Goal: Find specific page/section: Find specific page/section

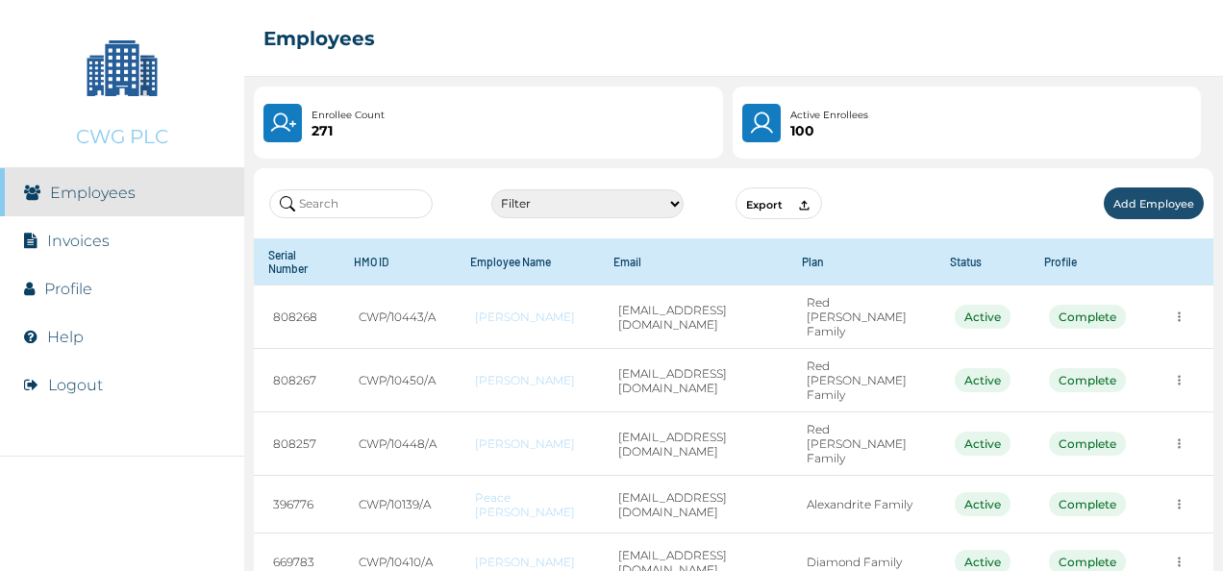
click at [334, 206] on input "text" at bounding box center [350, 203] width 163 height 29
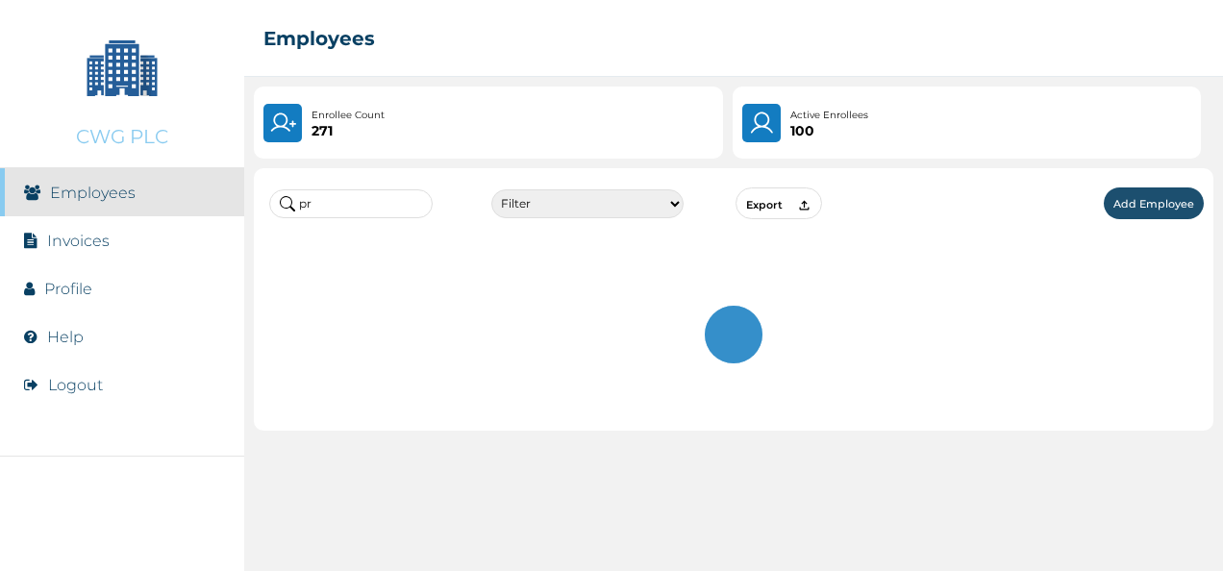
type input "p"
type input "j"
type input "p"
type input "i"
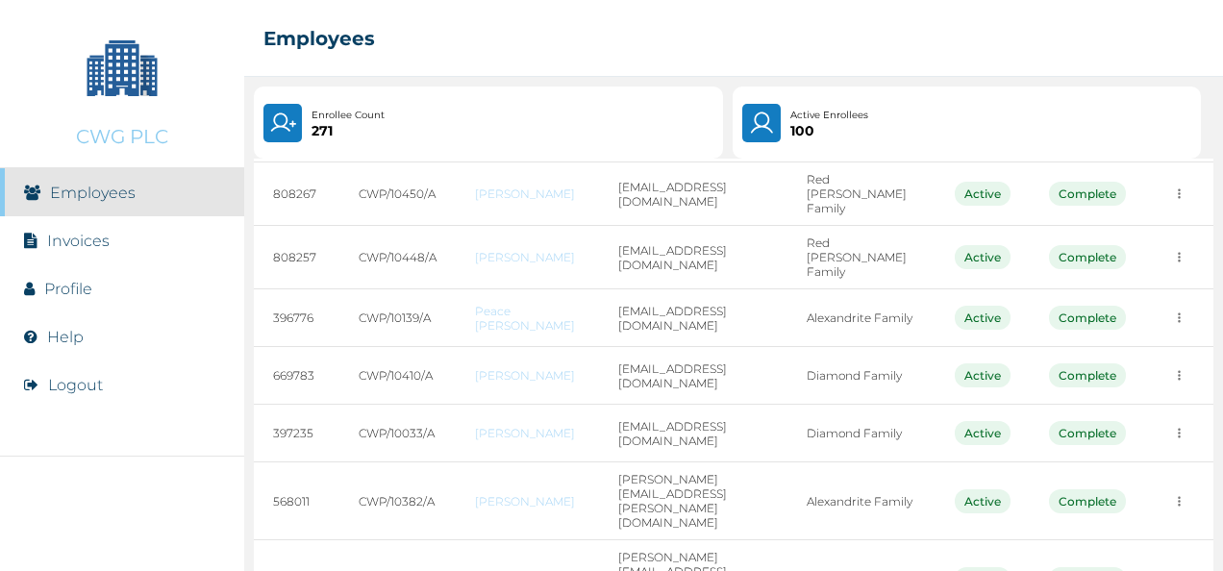
scroll to position [383, 0]
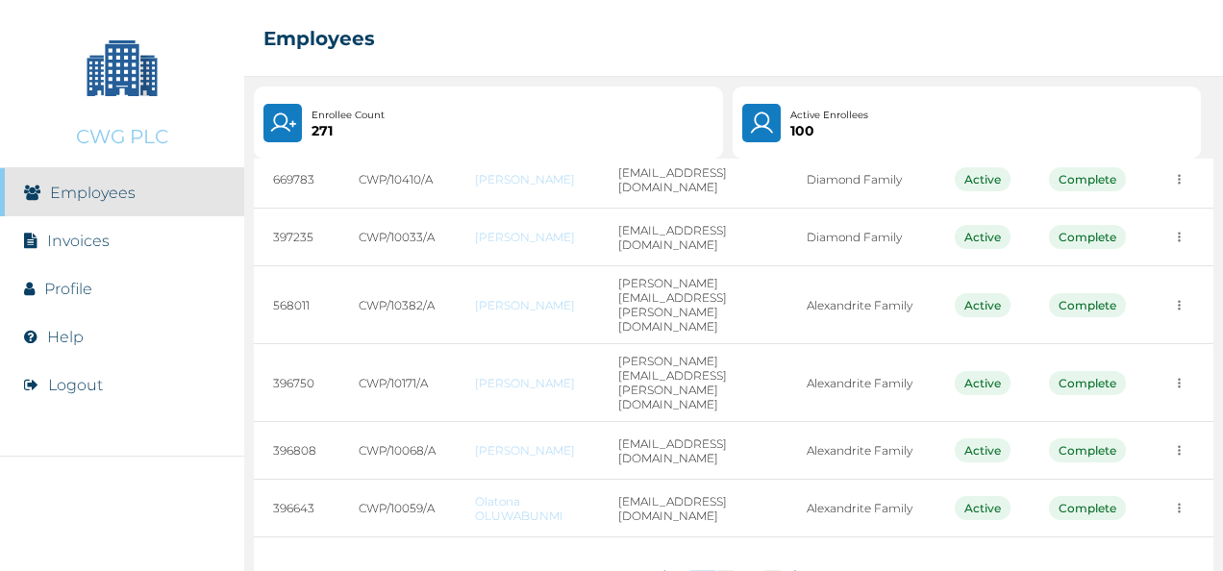
click at [769, 570] on button "28" at bounding box center [772, 577] width 16 height 15
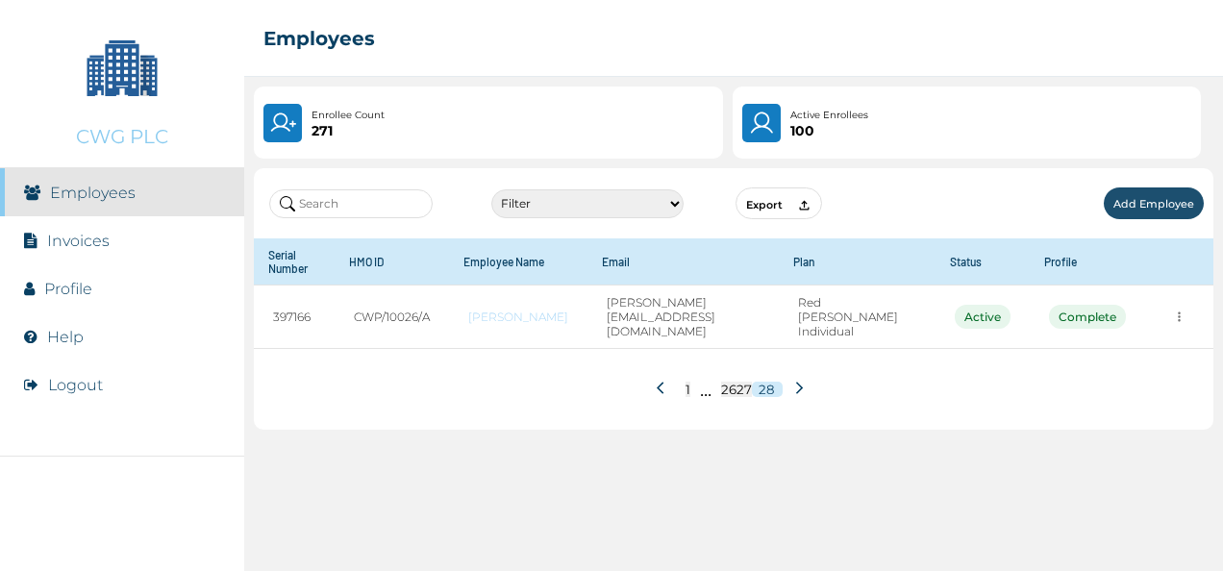
click at [686, 384] on button "1" at bounding box center [687, 389] width 5 height 15
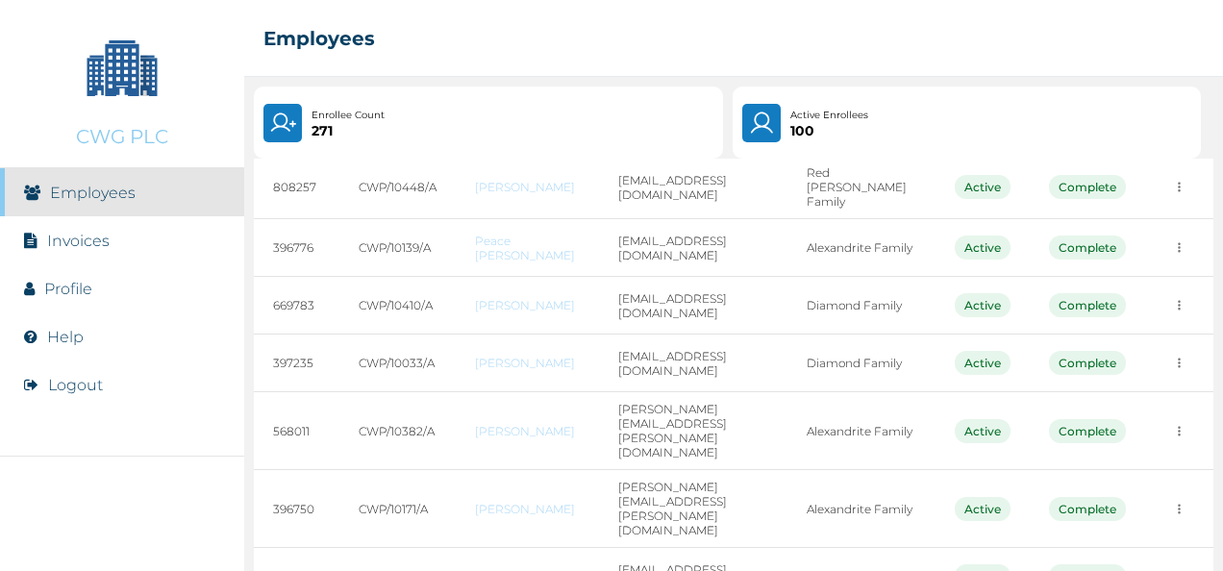
scroll to position [383, 0]
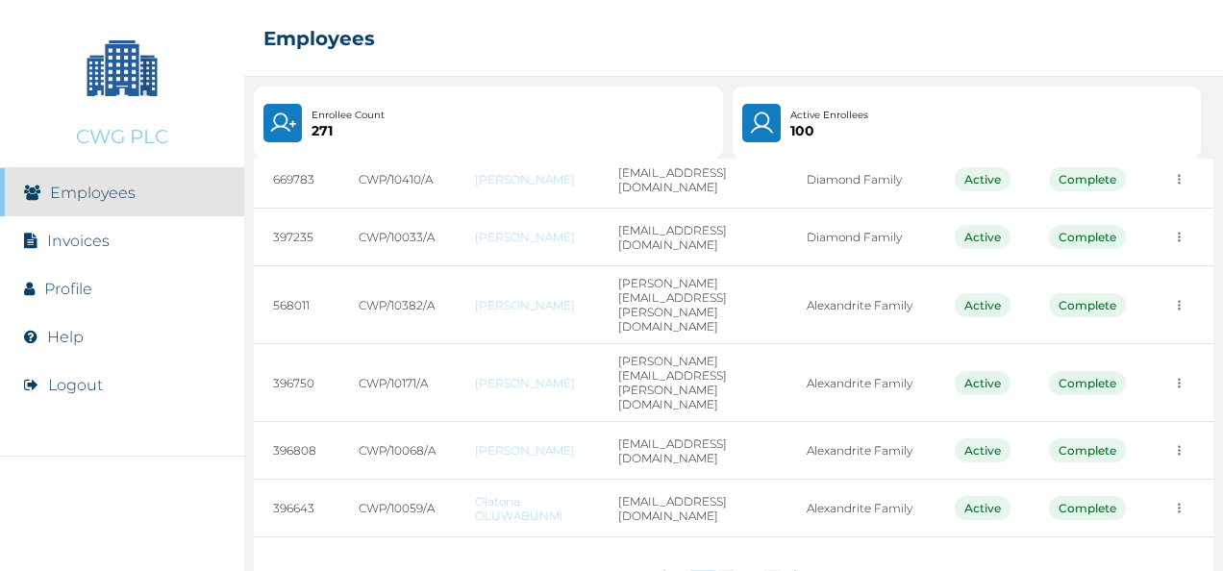
click at [726, 570] on button "3" at bounding box center [730, 577] width 8 height 15
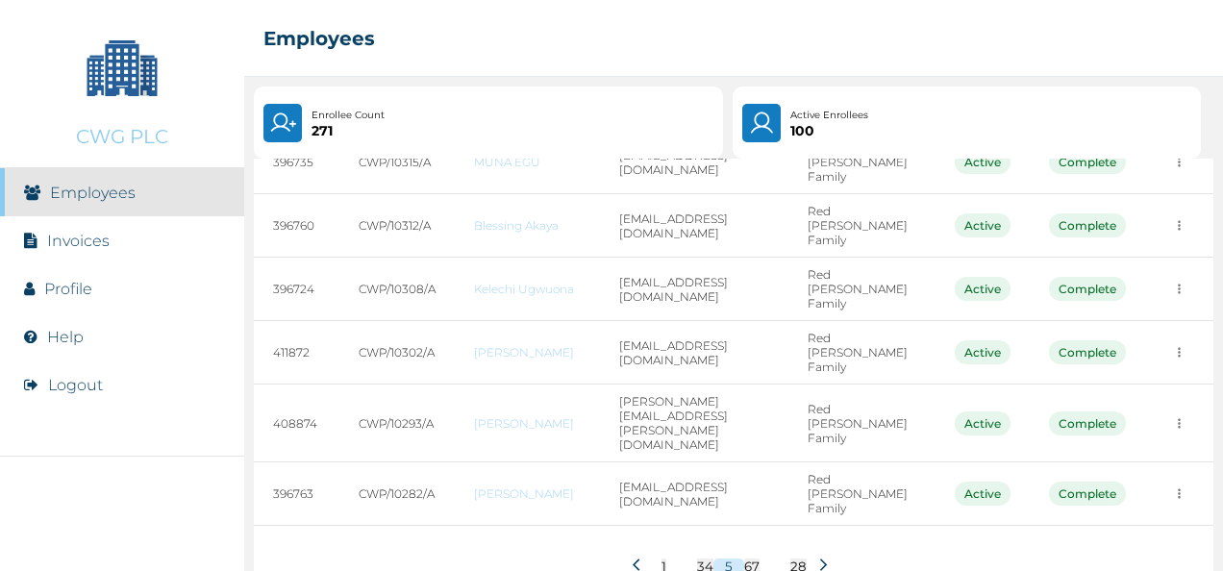
scroll to position [428, 0]
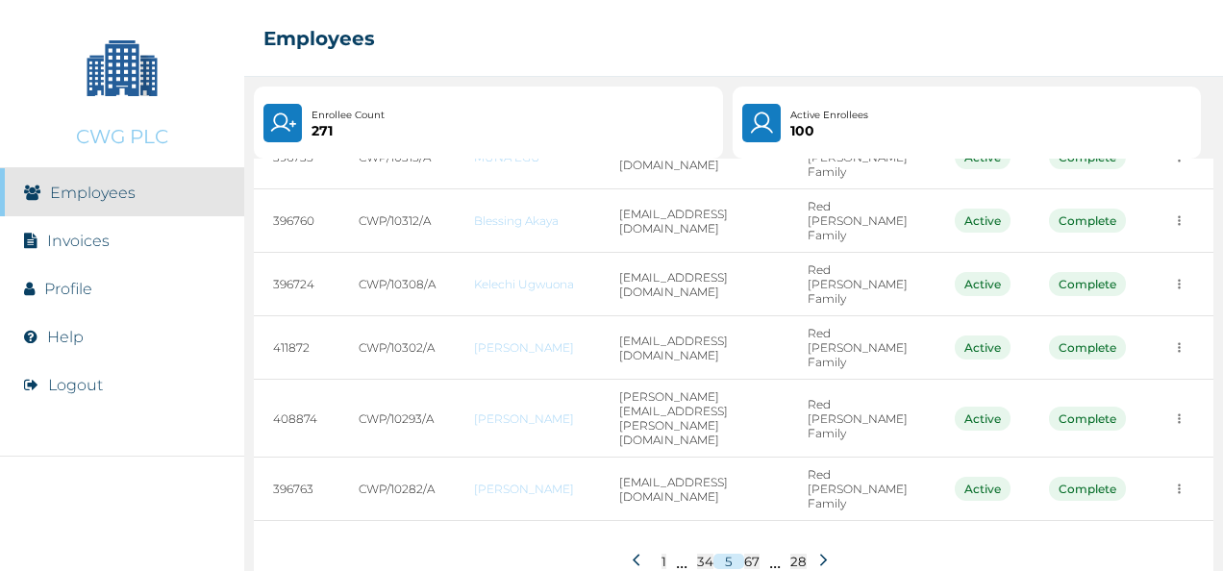
click at [820, 554] on icon at bounding box center [823, 560] width 7 height 12
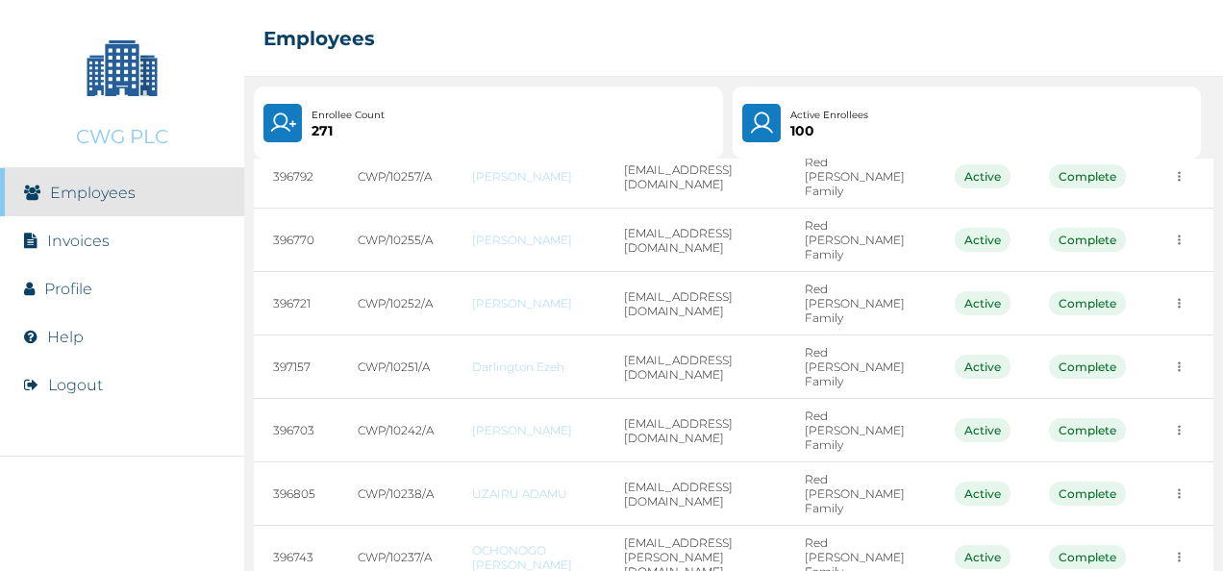
scroll to position [383, 0]
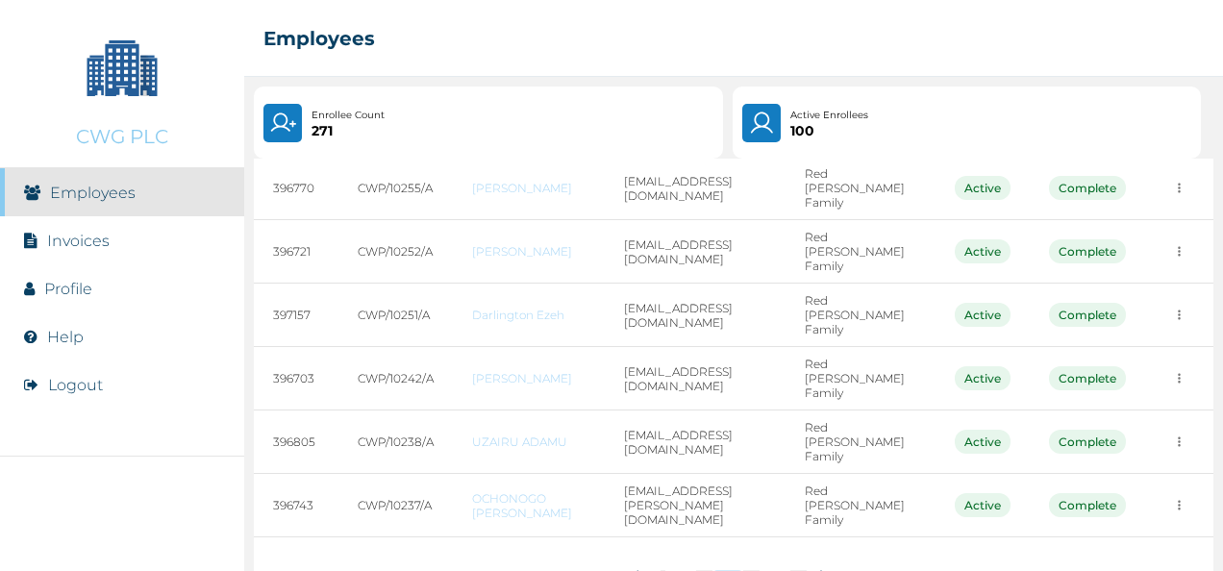
click at [816, 569] on icon at bounding box center [823, 576] width 14 height 14
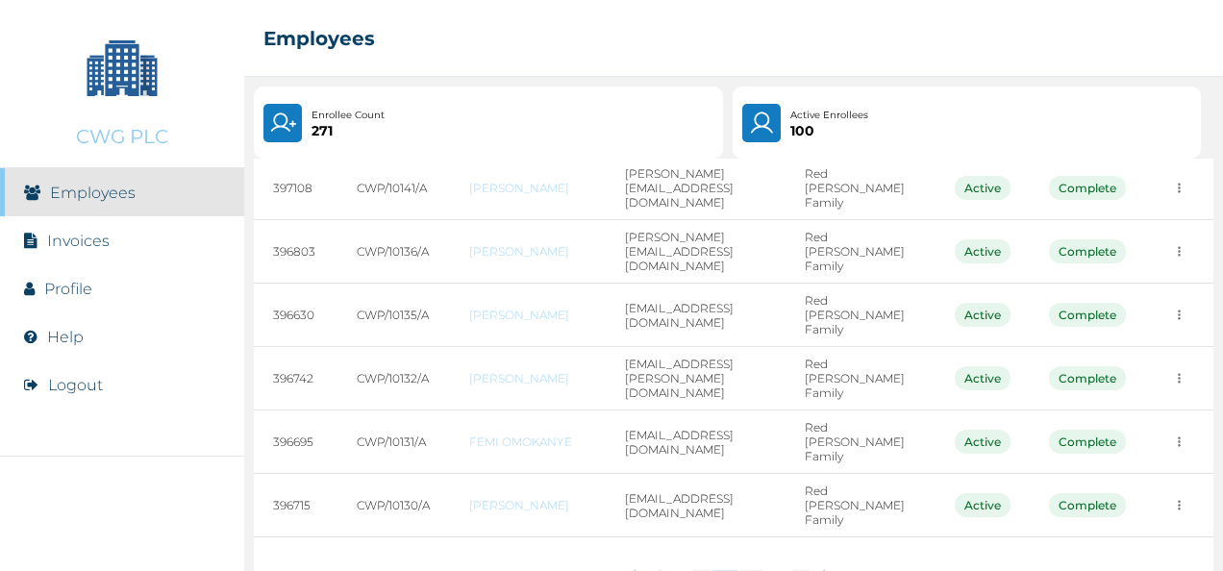
click at [819, 569] on icon at bounding box center [826, 576] width 14 height 14
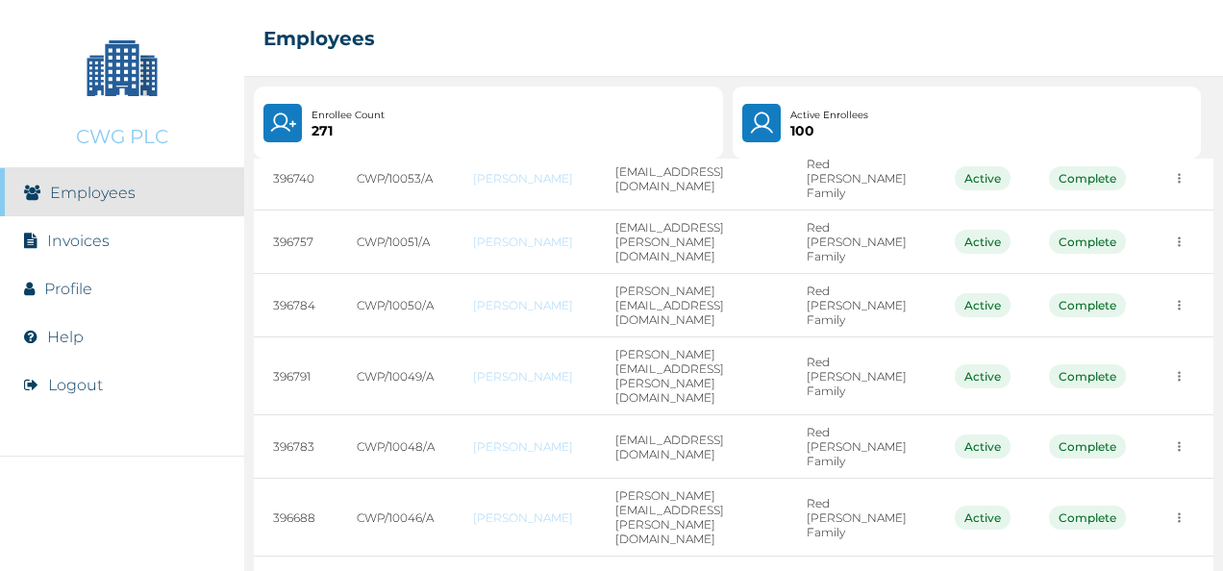
scroll to position [428, 0]
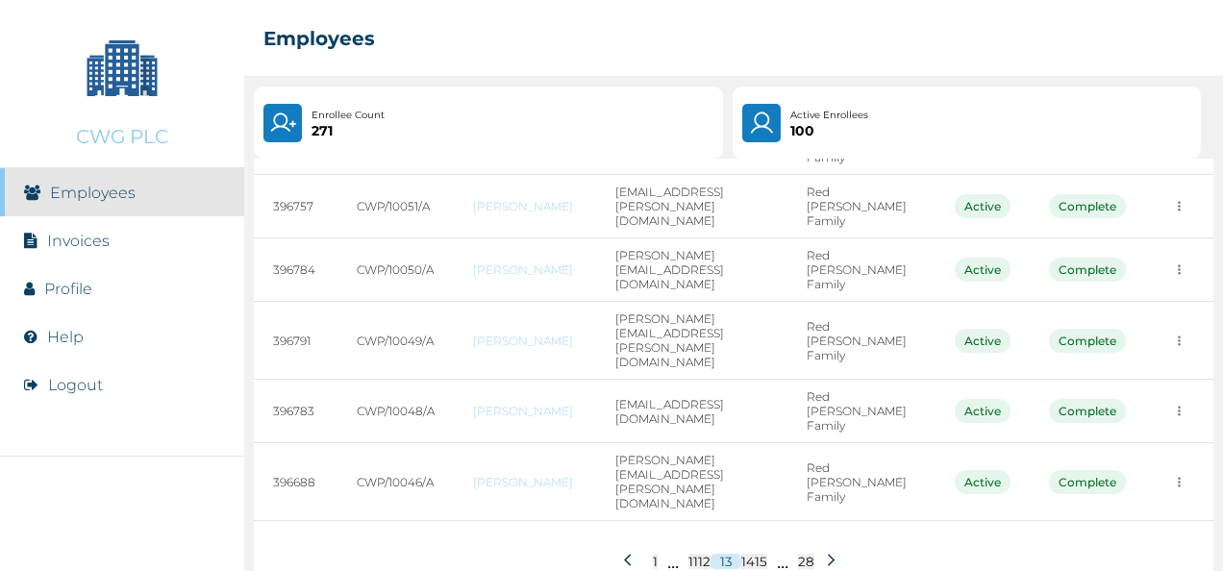
click at [755, 554] on button "15" at bounding box center [761, 561] width 12 height 15
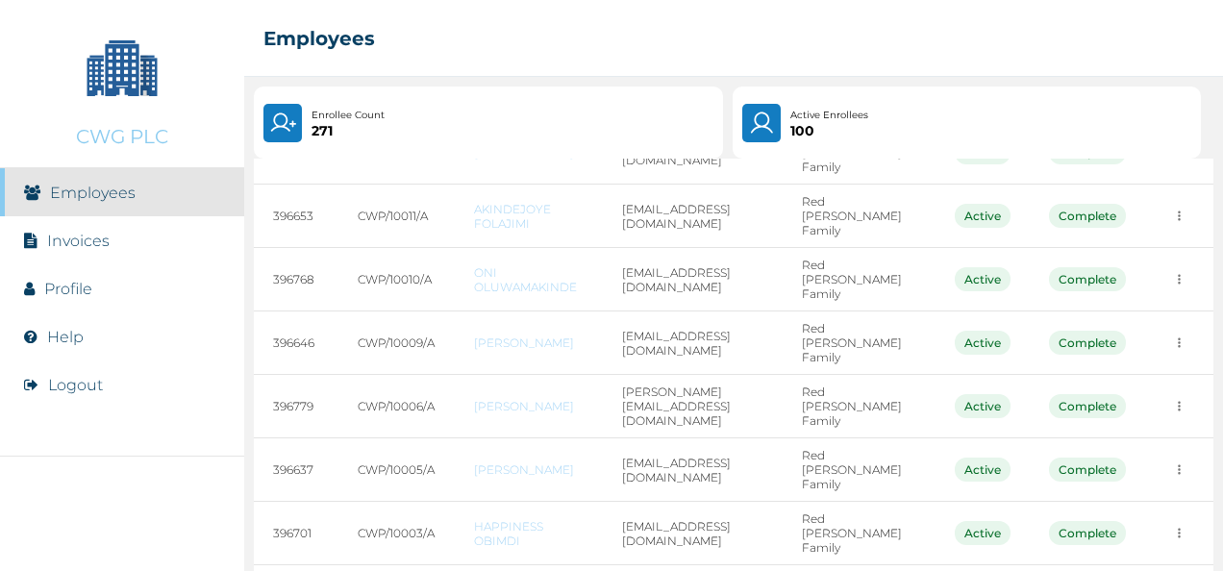
scroll to position [383, 0]
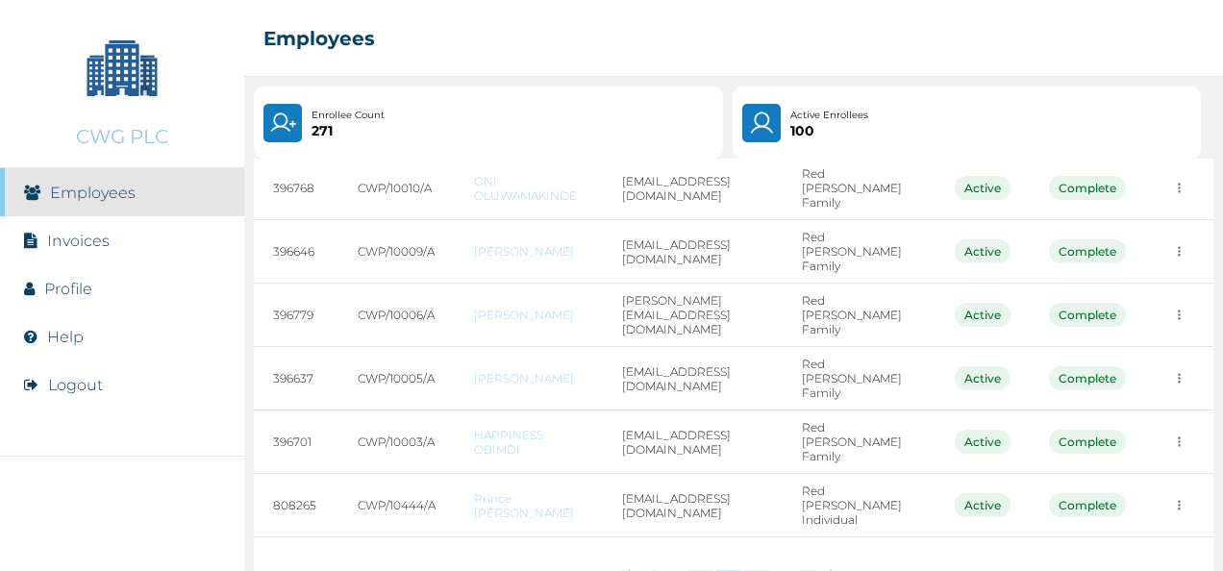
click at [763, 537] on div "1 ... 13 14 15 16 17 ... 28" at bounding box center [733, 577] width 959 height 81
click at [757, 570] on button "17" at bounding box center [762, 577] width 12 height 15
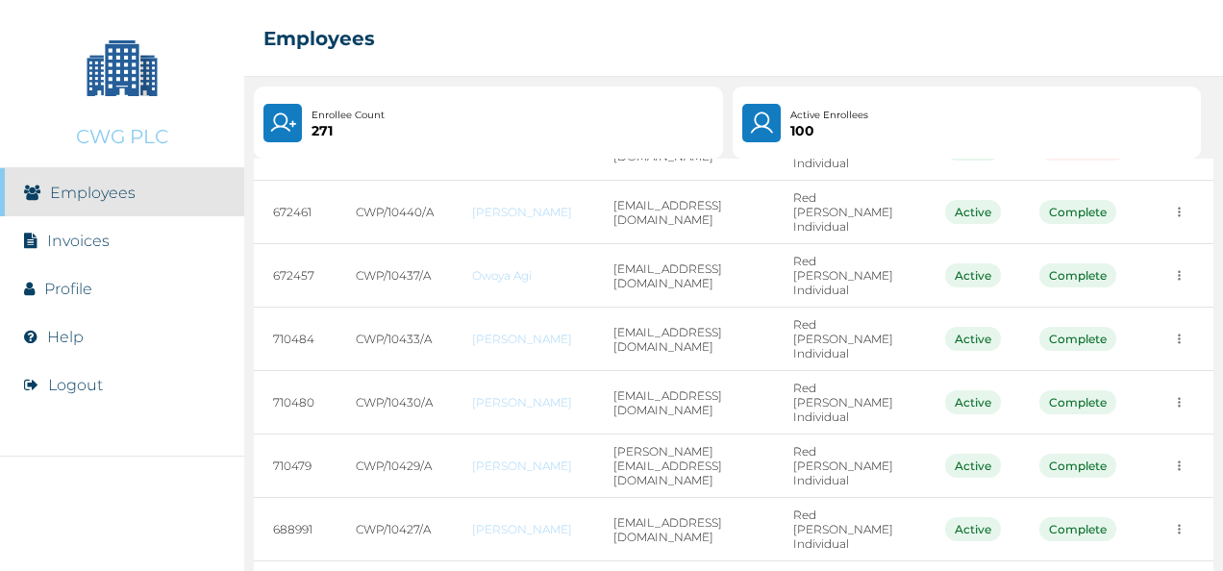
scroll to position [398, 0]
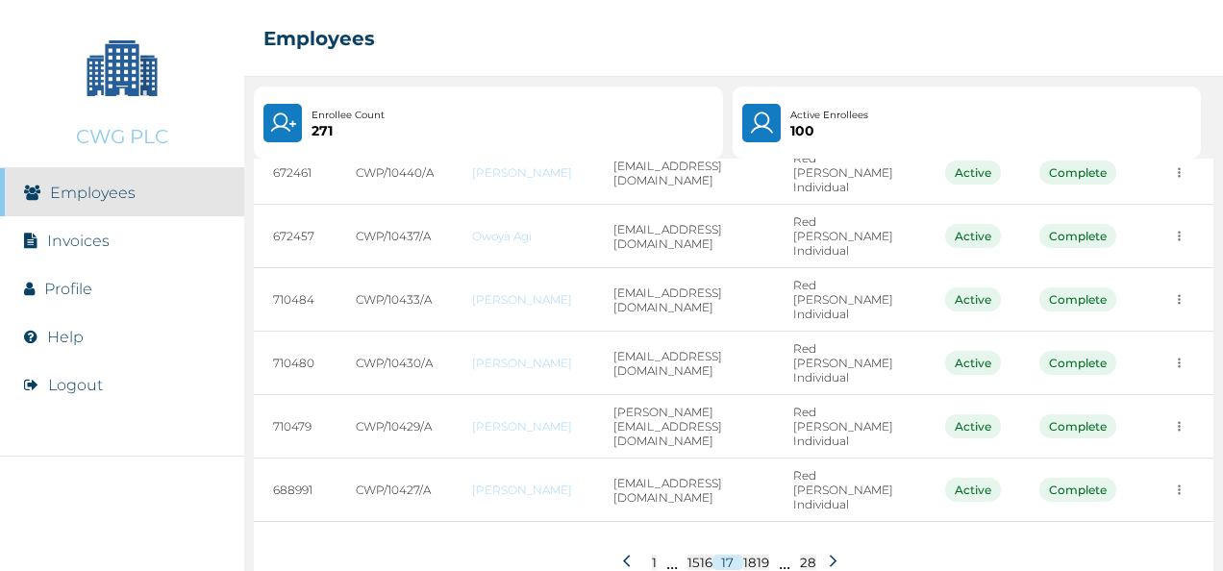
click at [829, 554] on icon at bounding box center [833, 561] width 14 height 14
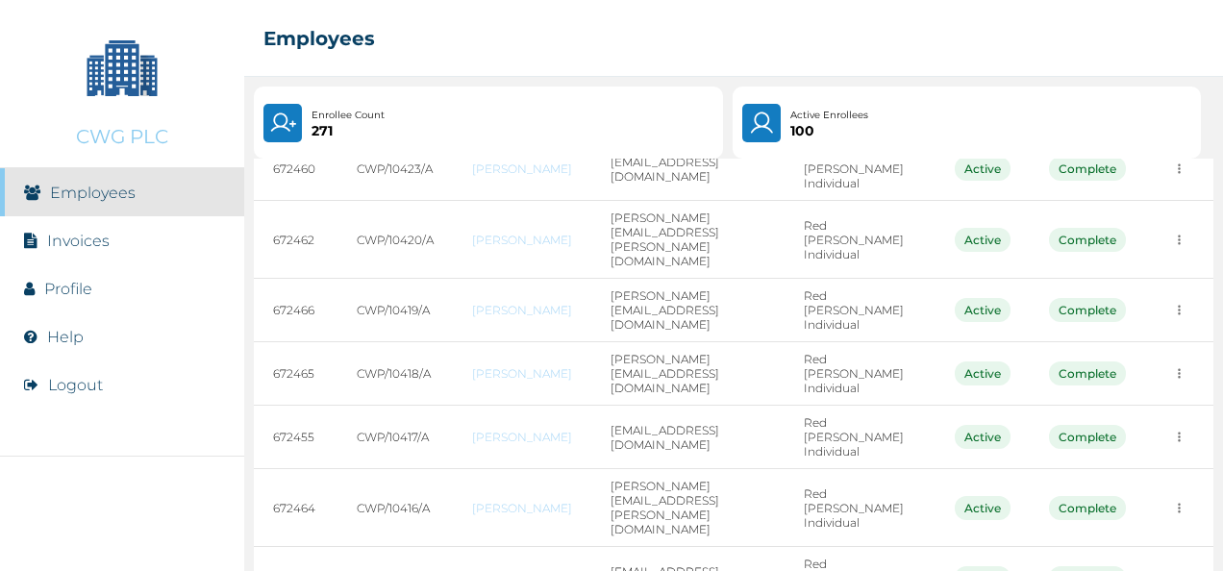
scroll to position [383, 0]
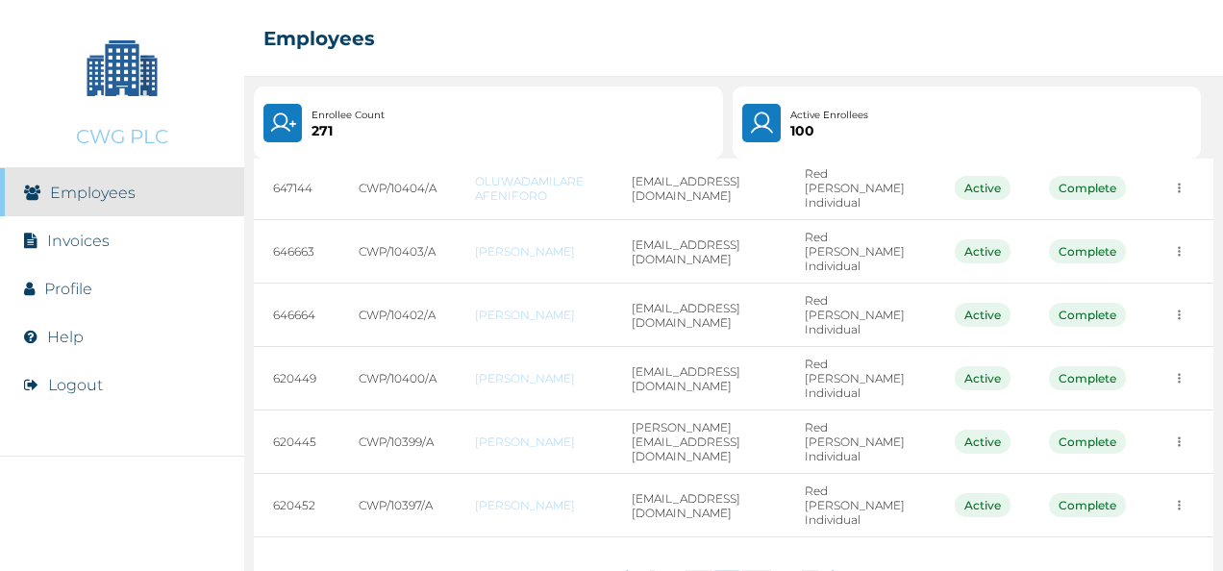
click at [828, 569] on icon at bounding box center [835, 576] width 14 height 14
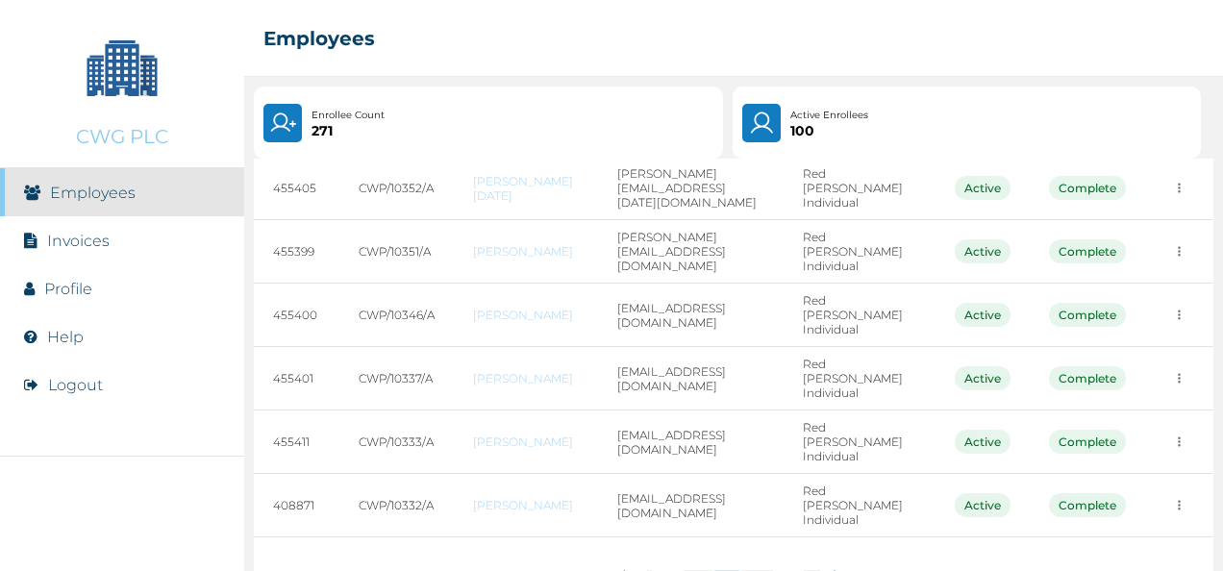
click at [829, 569] on icon at bounding box center [836, 576] width 14 height 14
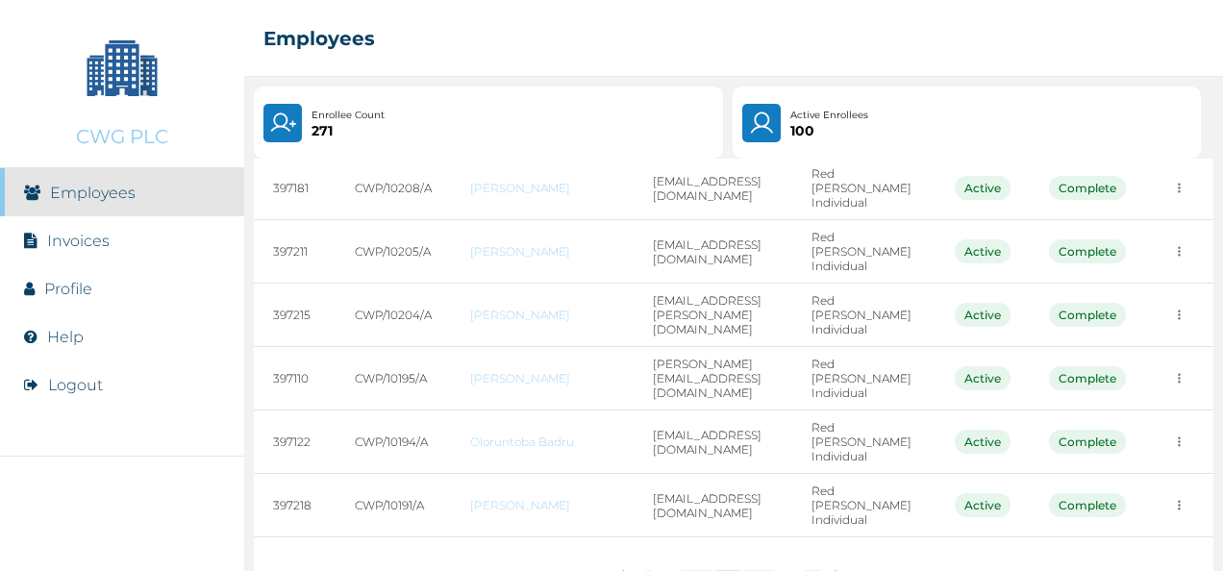
click at [830, 569] on icon at bounding box center [837, 576] width 14 height 14
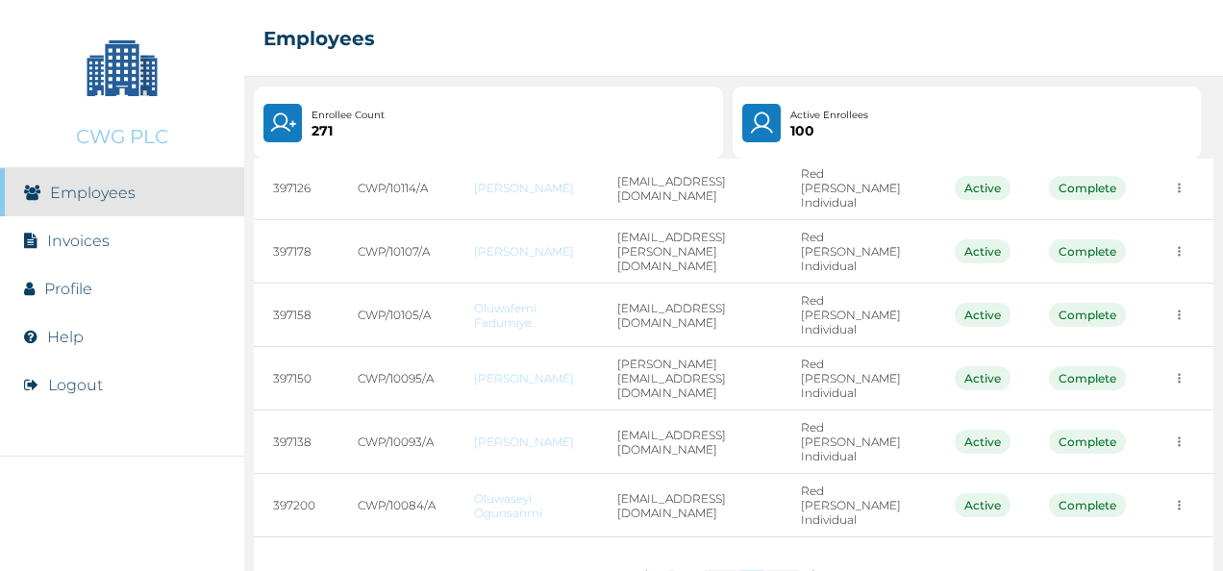
click at [812, 570] on icon at bounding box center [815, 576] width 7 height 12
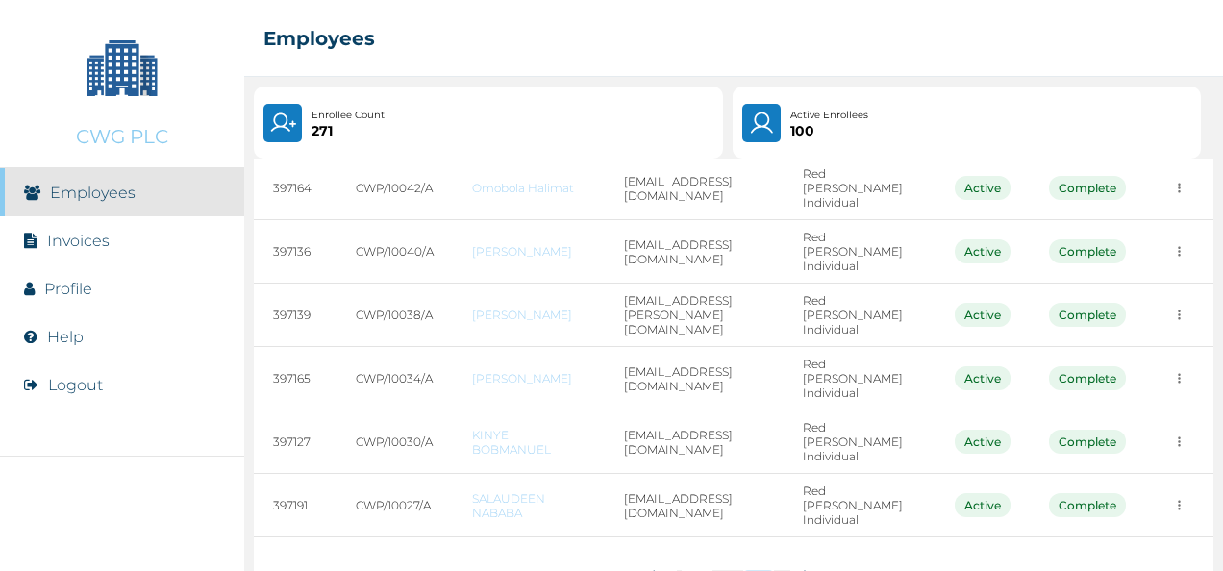
click at [804, 570] on icon at bounding box center [807, 576] width 7 height 12
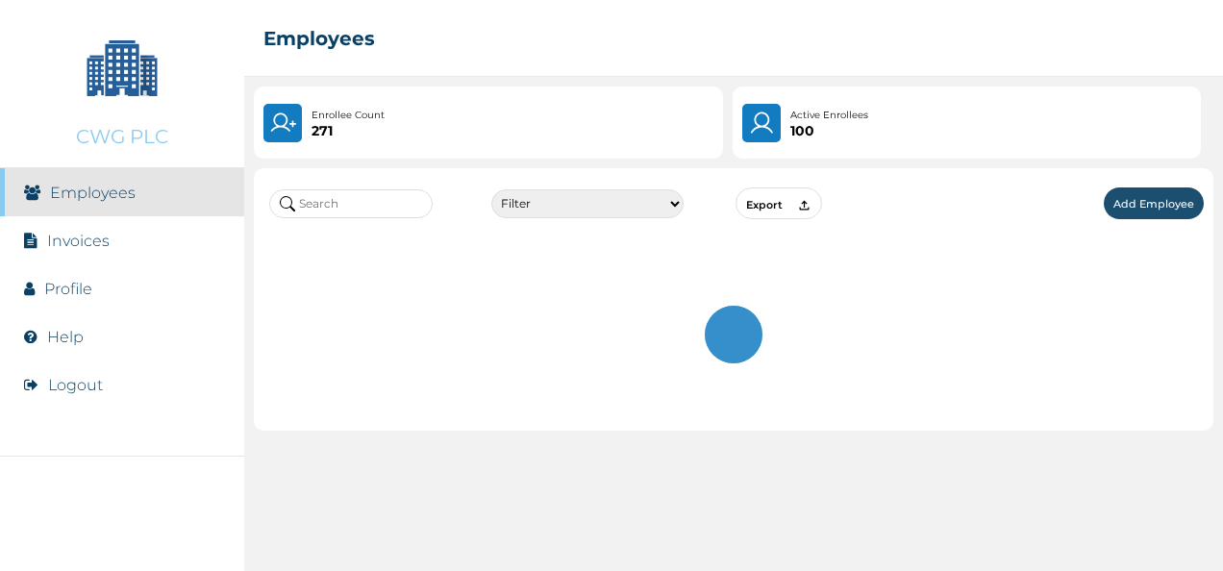
scroll to position [0, 0]
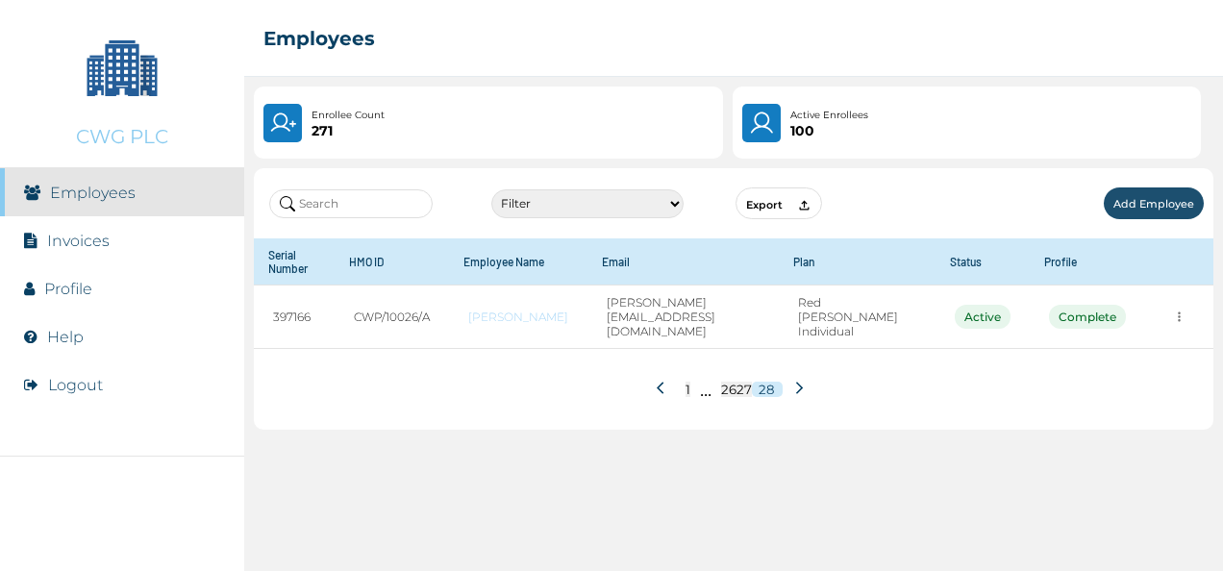
click at [661, 385] on icon at bounding box center [663, 388] width 14 height 14
